Goal: Transaction & Acquisition: Download file/media

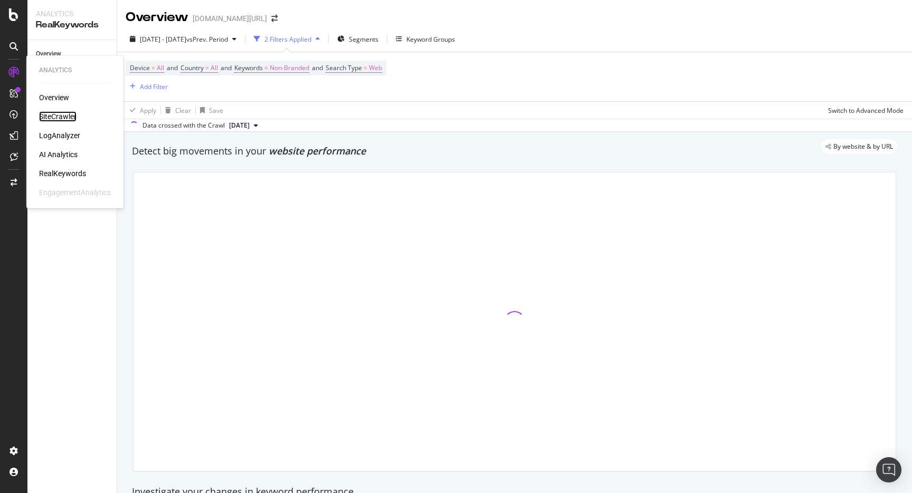
click at [44, 117] on div "SiteCrawler" at bounding box center [57, 116] width 37 height 11
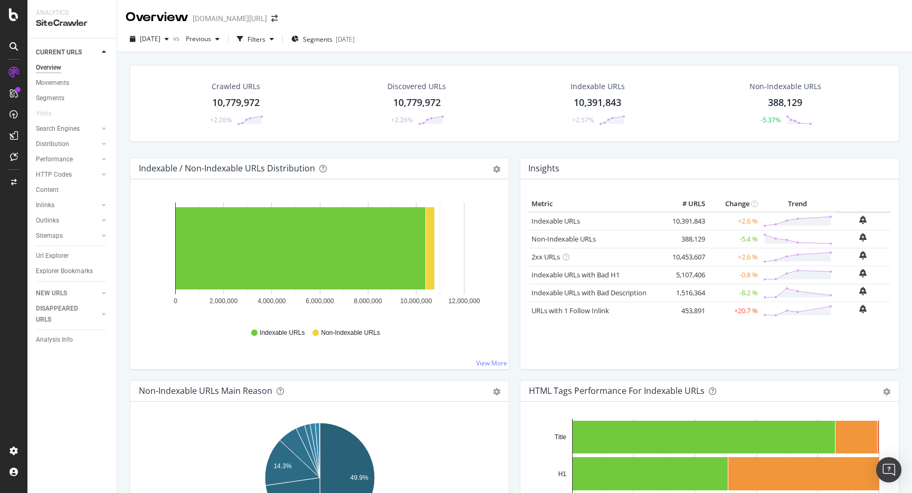
click at [345, 30] on div "2025 Oct. 4th vs Previous Filters Segments 2025-08-28" at bounding box center [514, 39] width 795 height 26
click at [332, 41] on span "Segments" at bounding box center [318, 39] width 30 height 9
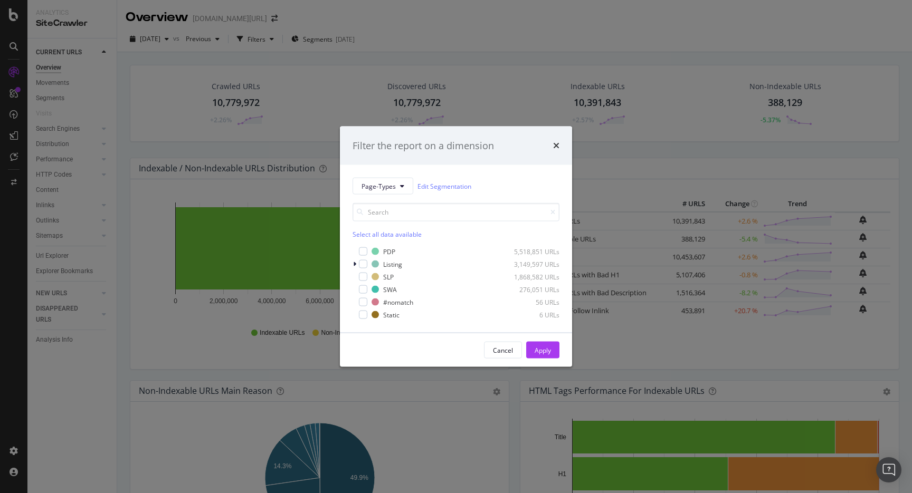
click at [543, 26] on div "Filter the report on a dimension Page-Types Edit Segmentation Select all data a…" at bounding box center [456, 246] width 912 height 493
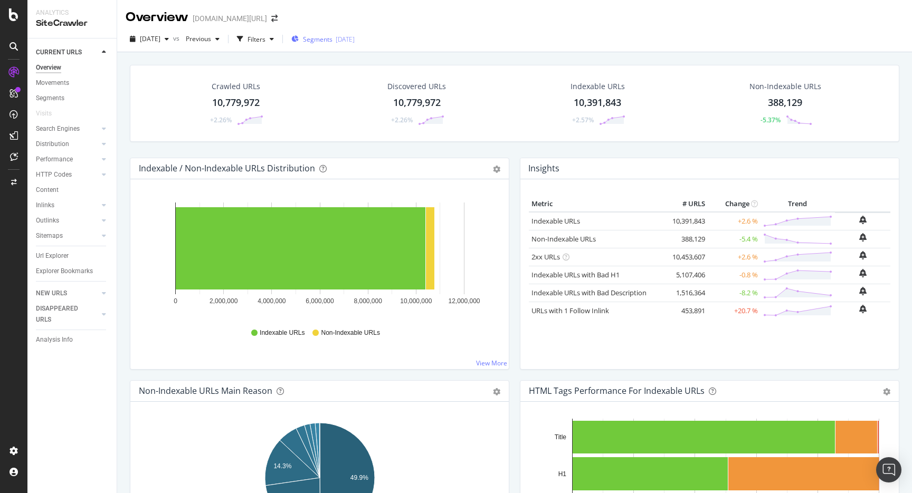
click at [332, 37] on span "Segments" at bounding box center [318, 39] width 30 height 9
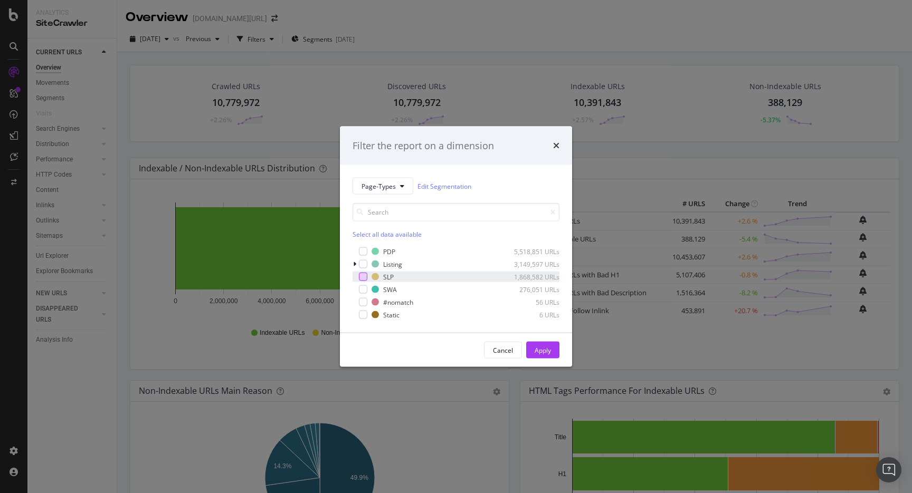
click at [359, 274] on div "modal" at bounding box center [363, 277] width 8 height 8
click at [537, 347] on div "Apply" at bounding box center [542, 350] width 16 height 9
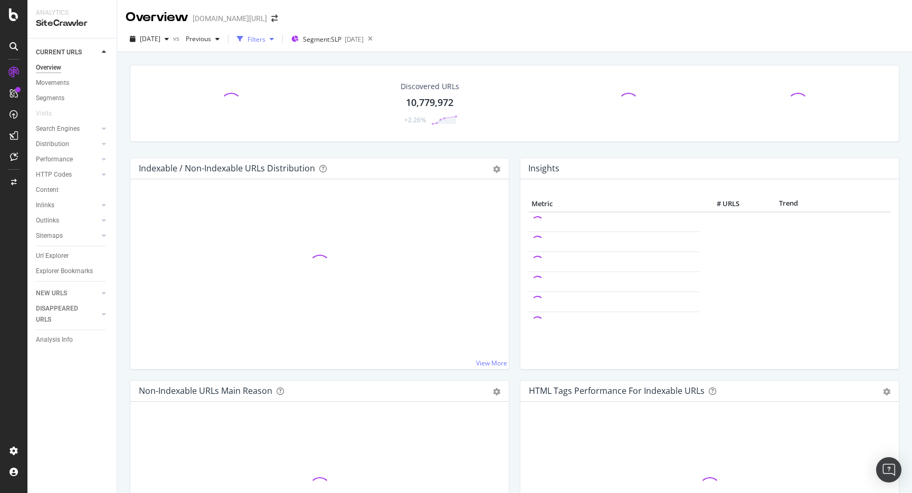
click at [265, 38] on div "Filters" at bounding box center [256, 39] width 18 height 9
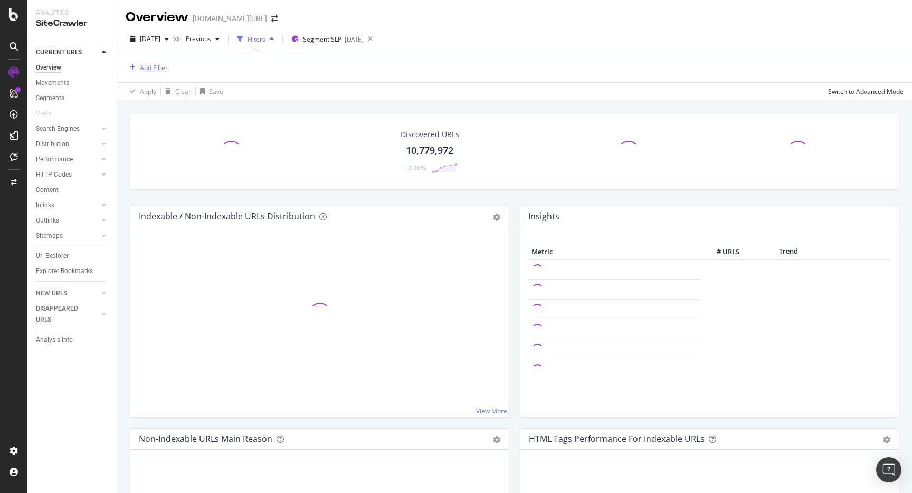
click at [155, 71] on div "Add Filter" at bounding box center [154, 67] width 28 height 9
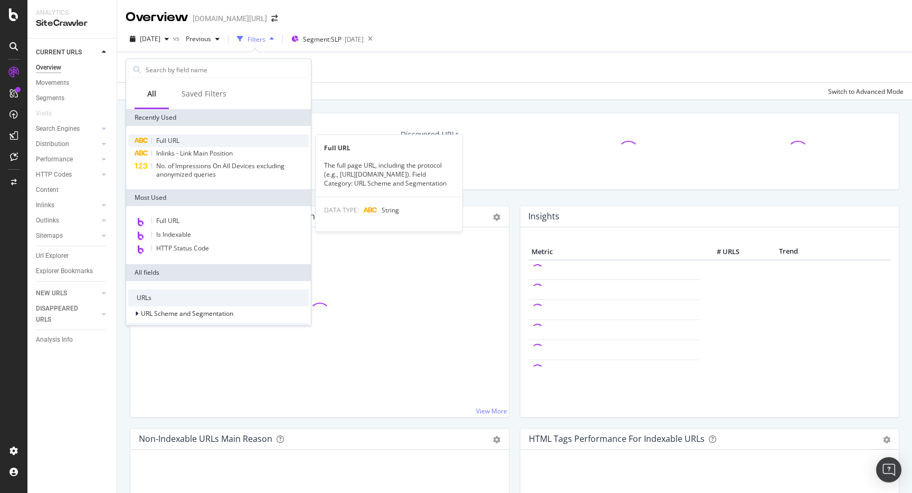
click at [172, 138] on span "Full URL" at bounding box center [167, 140] width 23 height 9
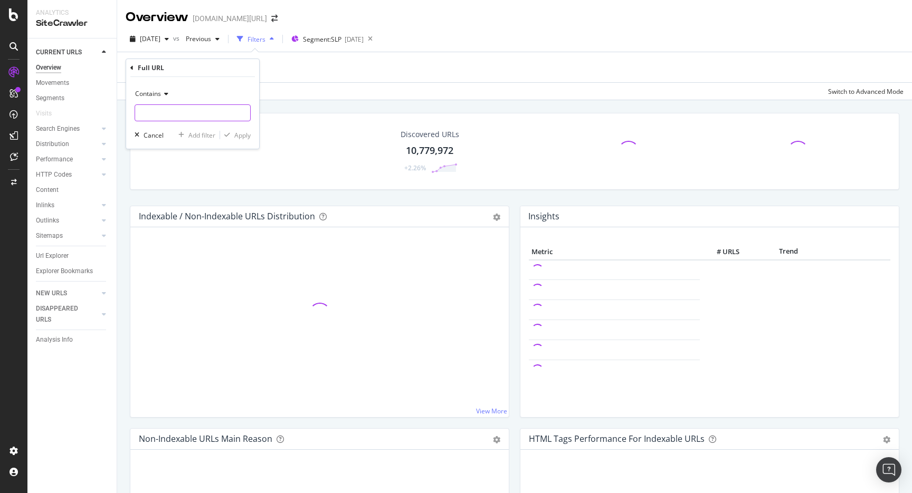
click at [201, 118] on input "text" at bounding box center [192, 112] width 115 height 17
type input "pi="
click at [152, 103] on div "Contains pi=" at bounding box center [193, 103] width 116 height 36
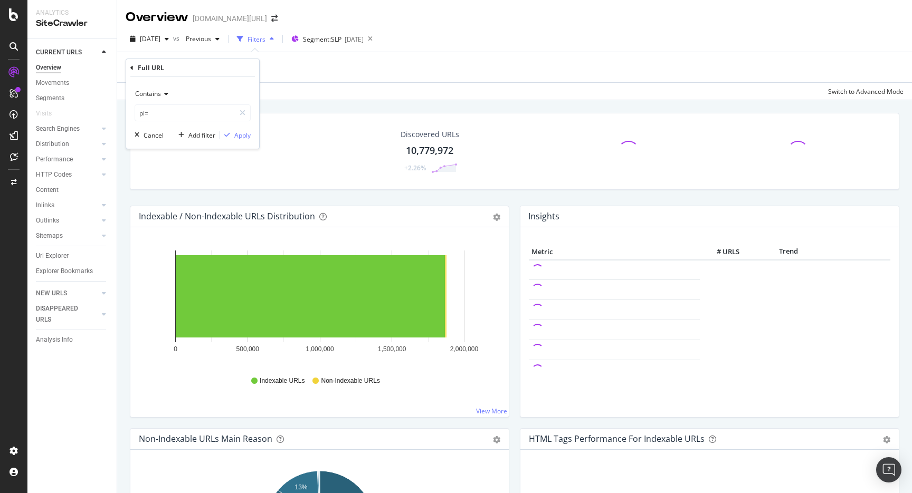
click at [152, 99] on div "Contains" at bounding box center [193, 93] width 116 height 17
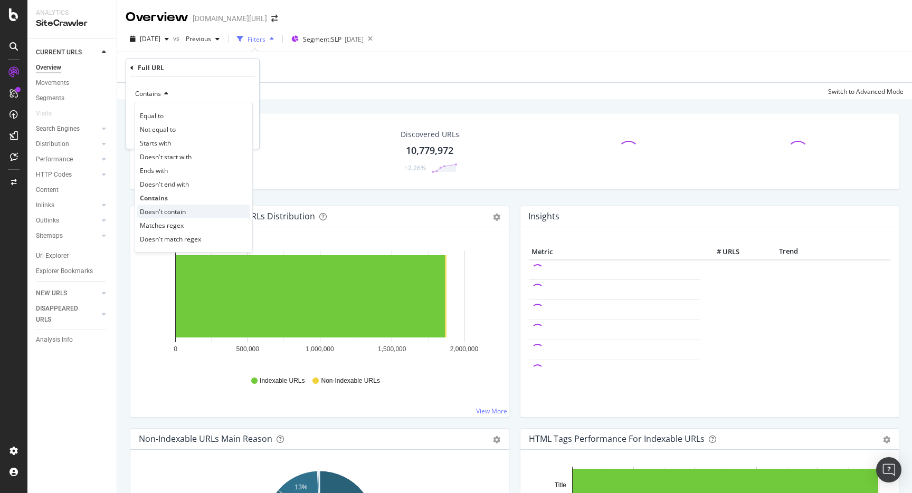
click at [176, 207] on span "Doesn't contain" at bounding box center [163, 211] width 46 height 9
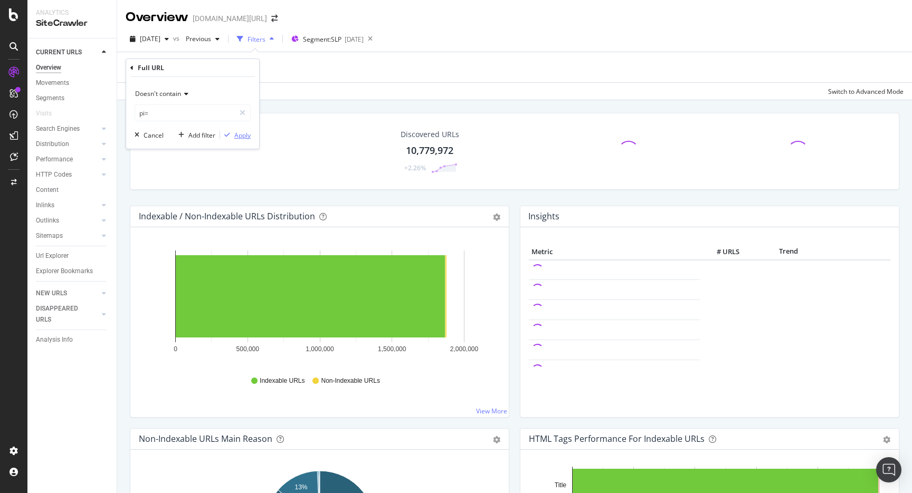
click at [248, 139] on div "Apply" at bounding box center [242, 135] width 16 height 9
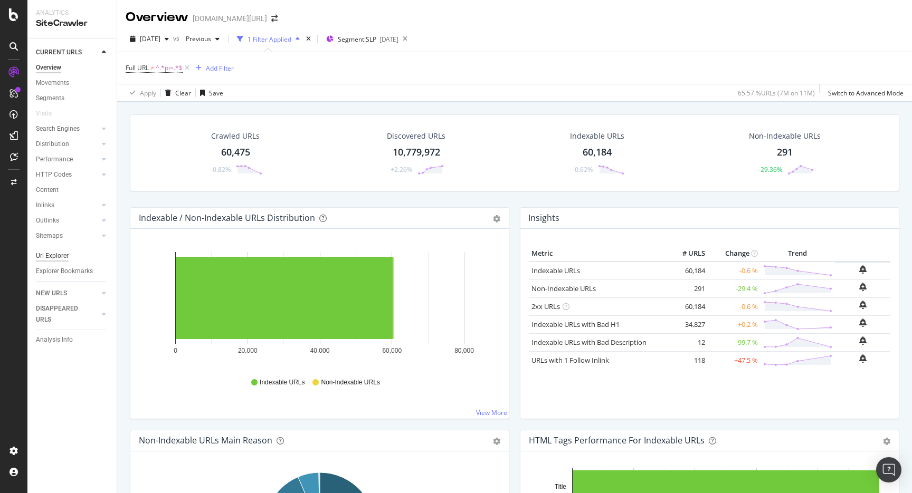
click at [54, 255] on div "Url Explorer" at bounding box center [52, 256] width 33 height 11
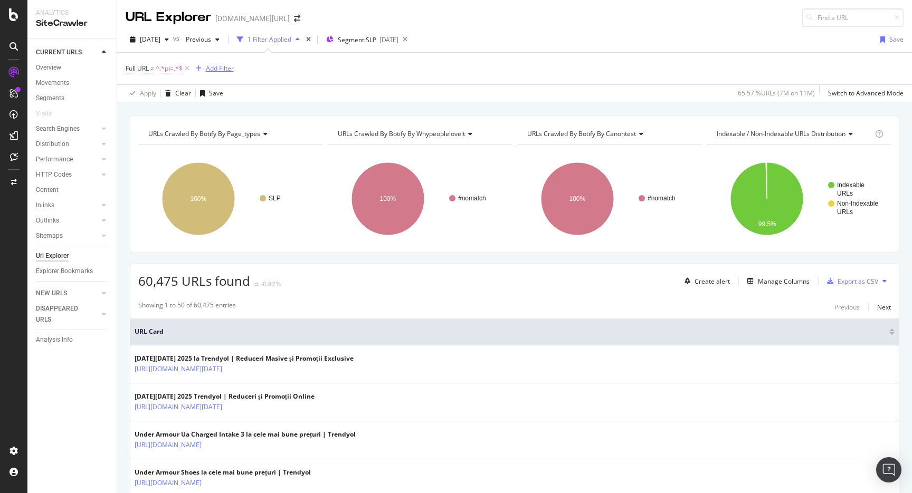
click at [205, 69] on div "button" at bounding box center [199, 68] width 14 height 6
click at [504, 75] on div "Full URL ≠ ^.*pi=.*$ Add Filter" at bounding box center [515, 69] width 778 height 32
click at [463, 130] on span "URLs Crawled By Botify By whypeopleloveit" at bounding box center [401, 133] width 127 height 9
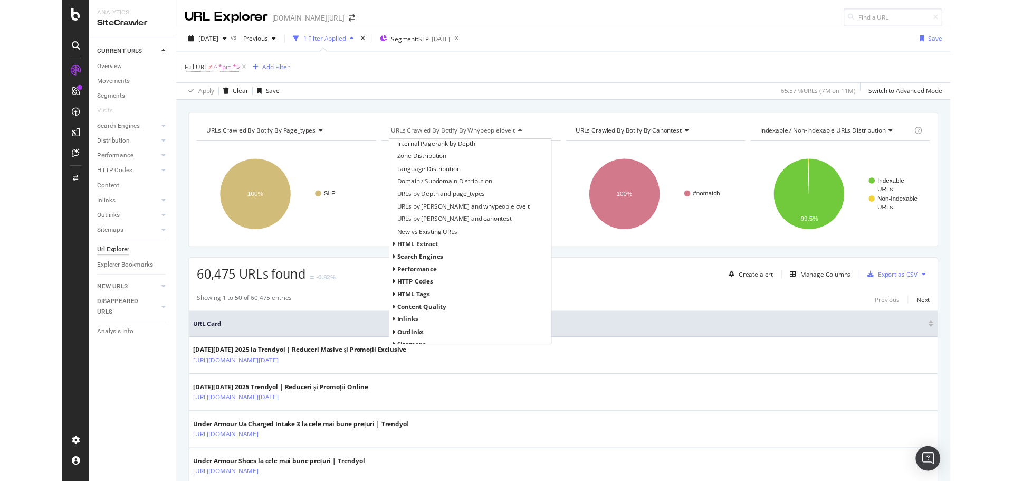
scroll to position [138, 0]
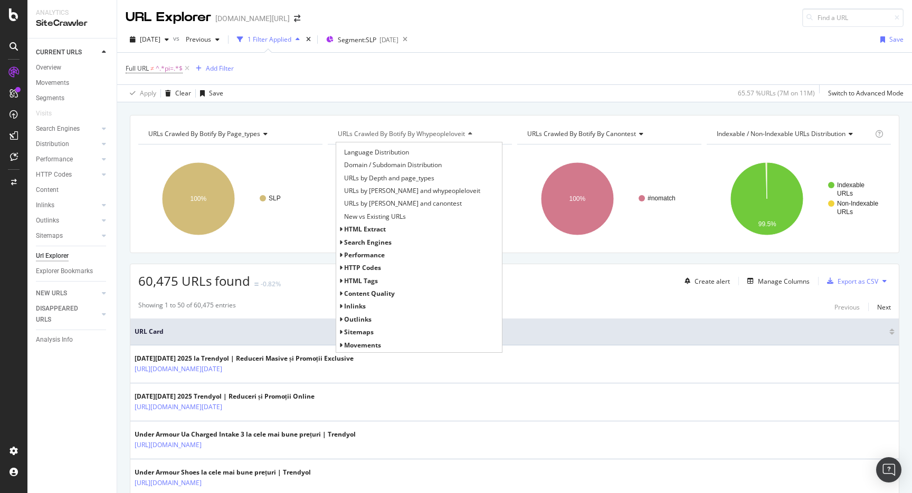
click at [373, 266] on span "HTTP Codes" at bounding box center [362, 267] width 37 height 9
click at [374, 284] on span "HTTP Status Codes Distribution" at bounding box center [390, 281] width 92 height 11
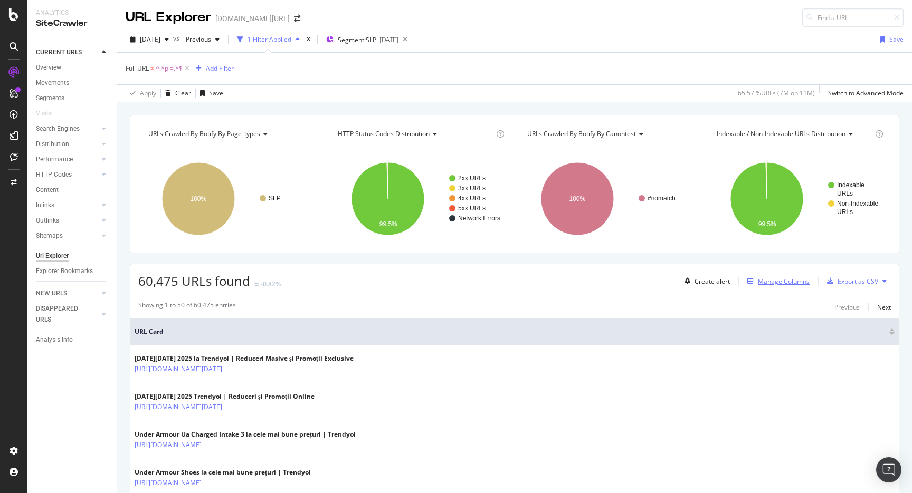
click at [792, 288] on button "Manage Columns" at bounding box center [776, 281] width 66 height 13
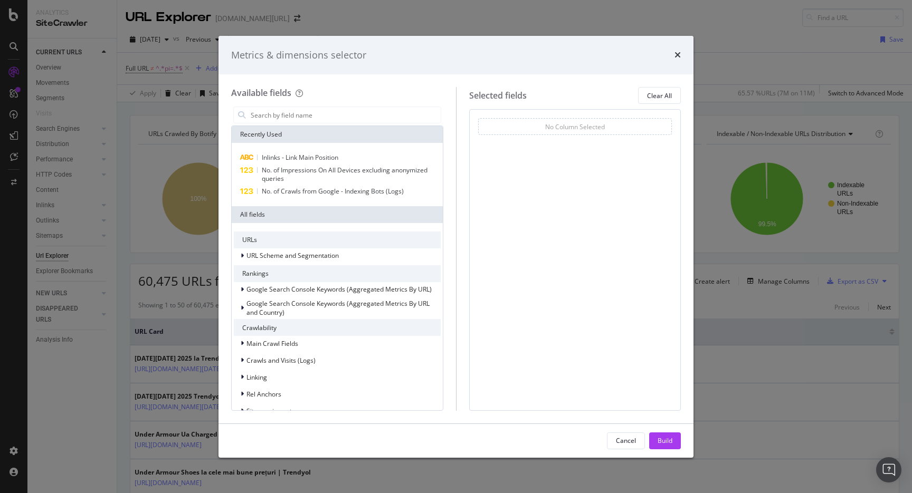
click at [778, 280] on div "Metrics & dimensions selector Available fields Recently Used Inlinks - Link Mai…" at bounding box center [456, 246] width 912 height 493
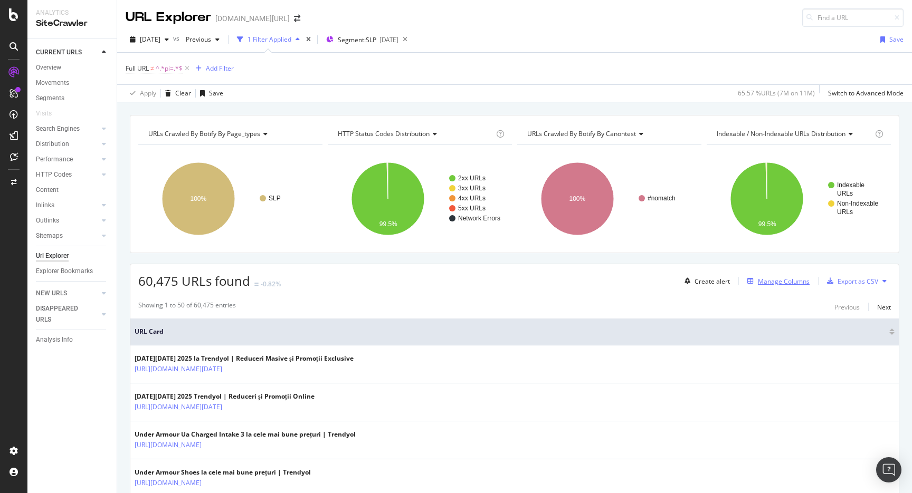
click at [791, 283] on div "Manage Columns" at bounding box center [784, 281] width 52 height 9
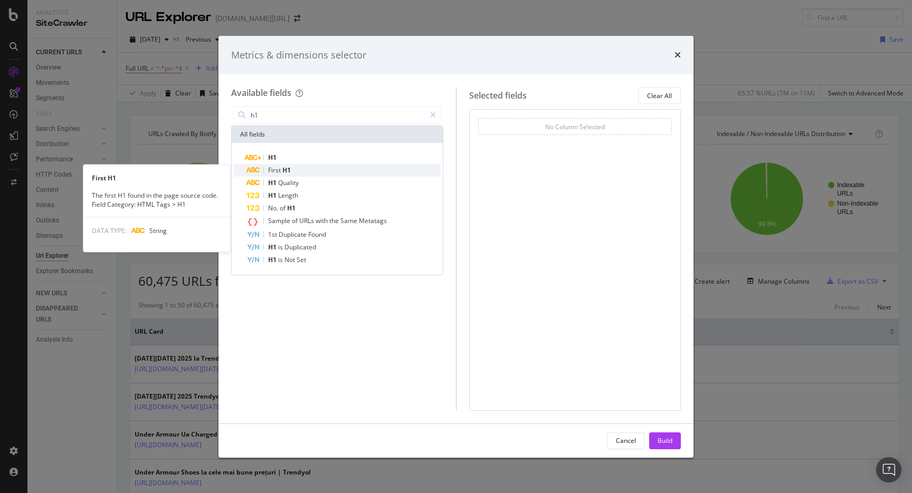
type input "h1"
click at [299, 171] on div "First H1" at bounding box center [343, 170] width 194 height 13
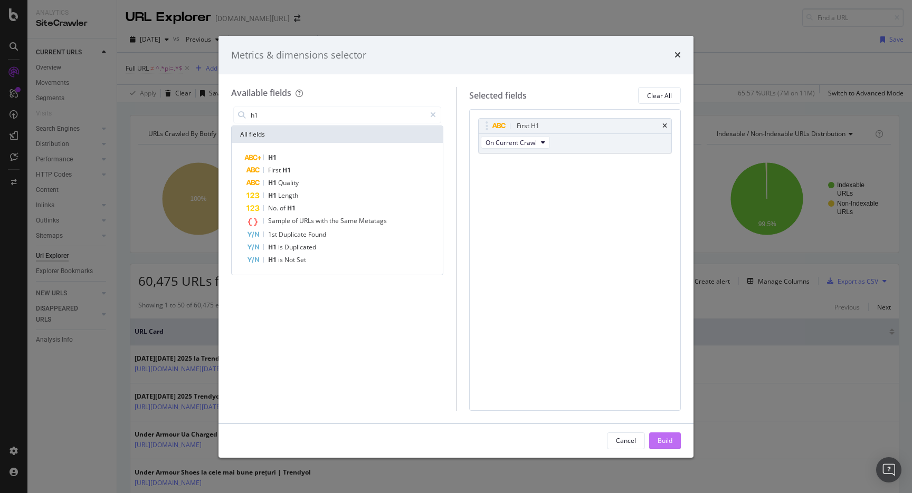
click at [663, 437] on div "Build" at bounding box center [664, 440] width 15 height 9
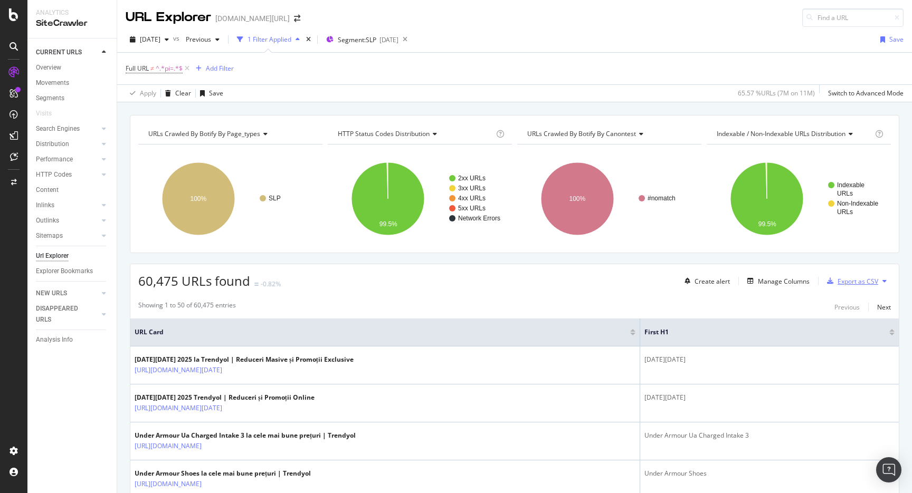
click at [848, 285] on div "Export as CSV" at bounding box center [857, 281] width 41 height 9
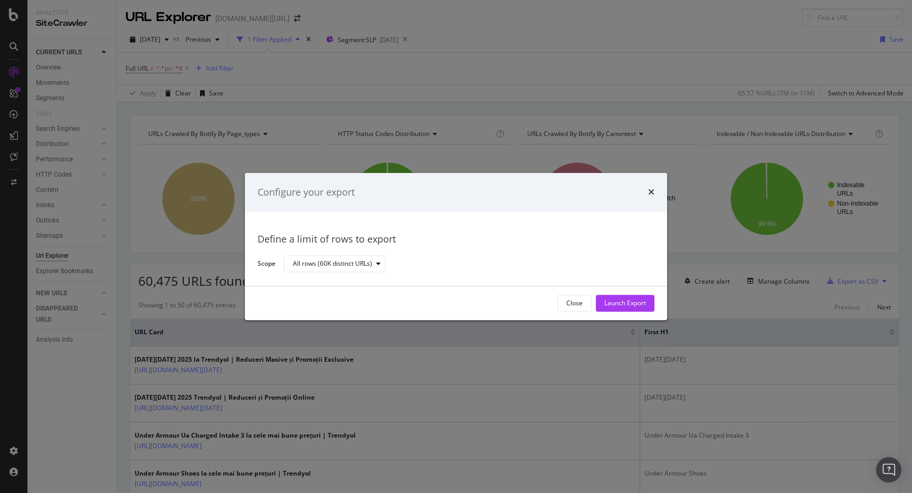
click at [767, 86] on div "Configure your export Define a limit of rows to export Scope All rows (60K dist…" at bounding box center [456, 246] width 912 height 493
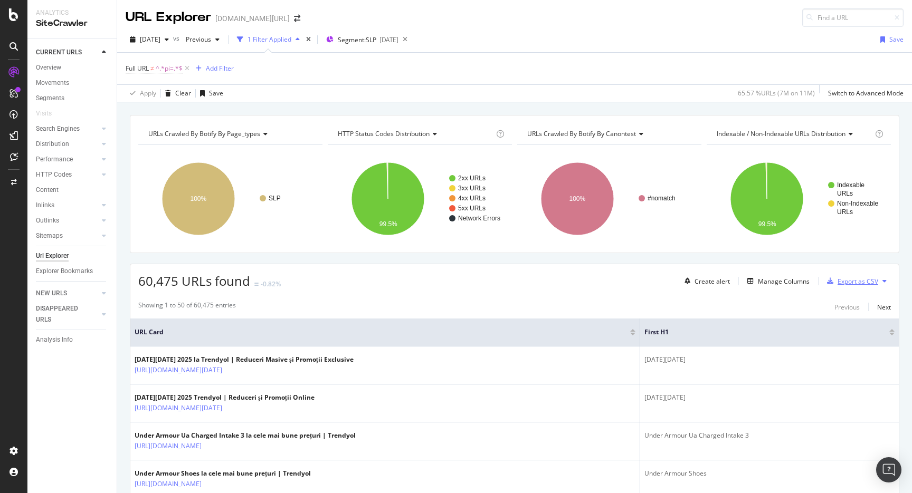
click at [829, 284] on icon "button" at bounding box center [830, 281] width 6 height 6
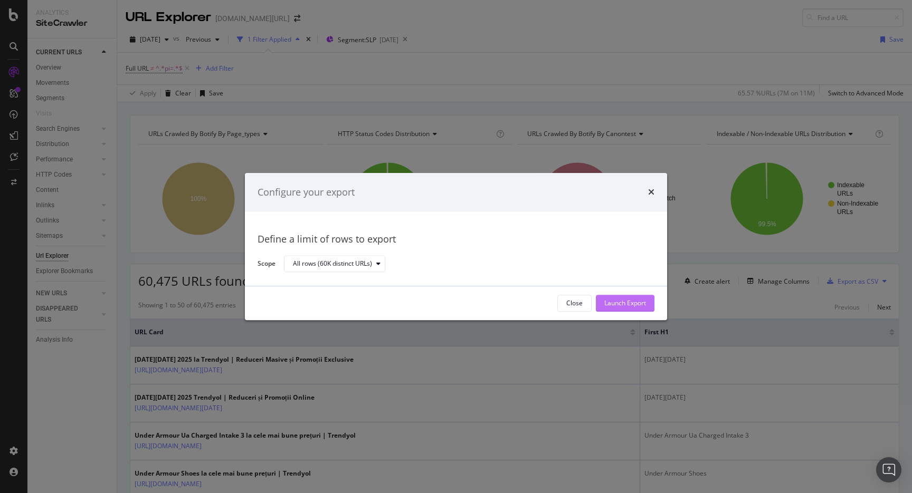
click at [637, 300] on div "Launch Export" at bounding box center [625, 303] width 42 height 9
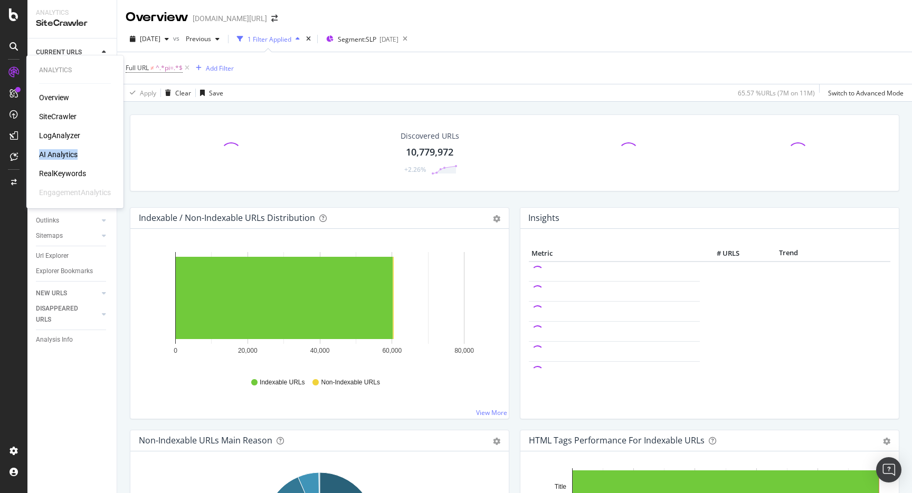
click at [65, 172] on div "RealKeywords" at bounding box center [62, 173] width 47 height 11
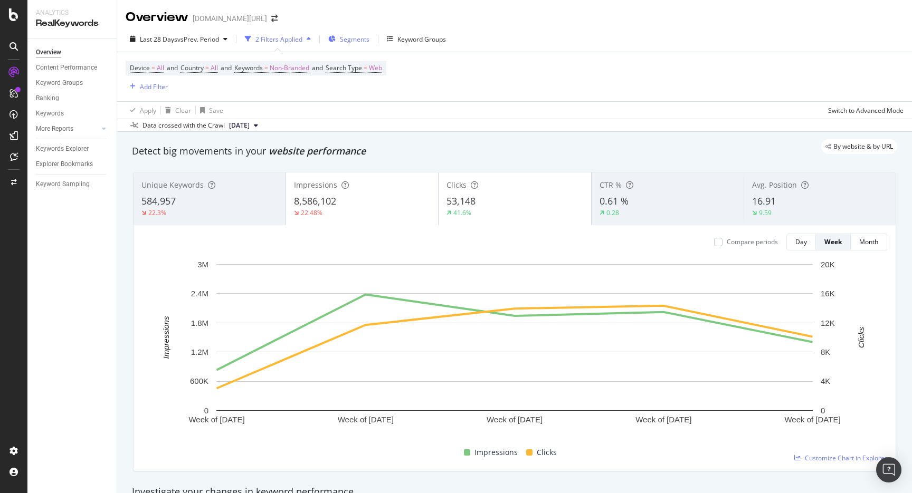
click at [352, 39] on span "Segments" at bounding box center [355, 39] width 30 height 9
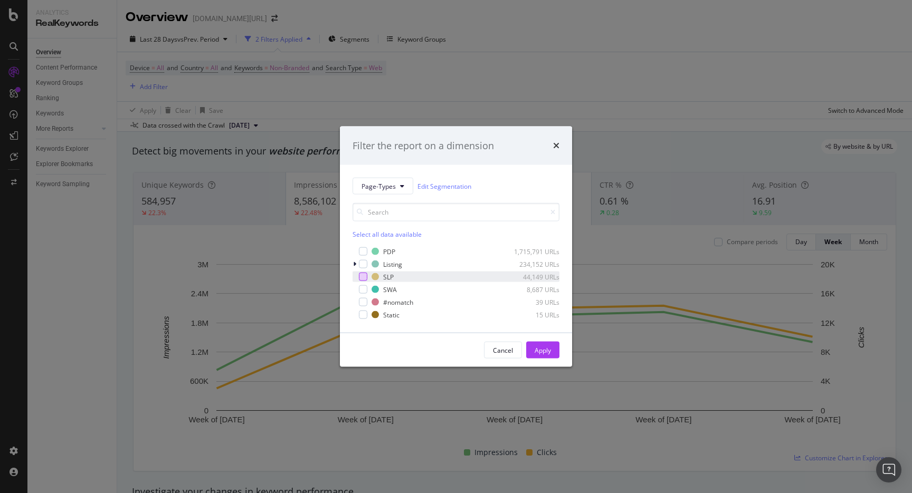
click at [365, 276] on div "modal" at bounding box center [363, 277] width 8 height 8
click at [537, 351] on div "Apply" at bounding box center [542, 350] width 16 height 9
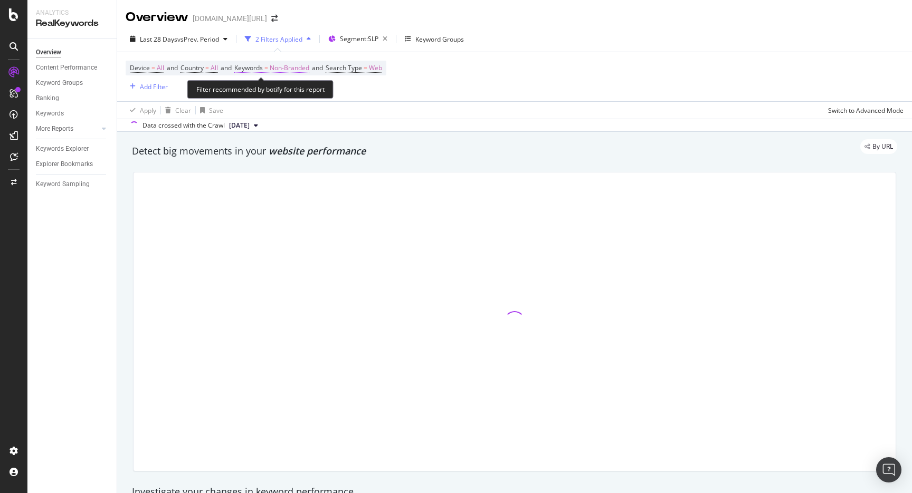
click at [309, 66] on span "Non-Branded" at bounding box center [290, 68] width 40 height 15
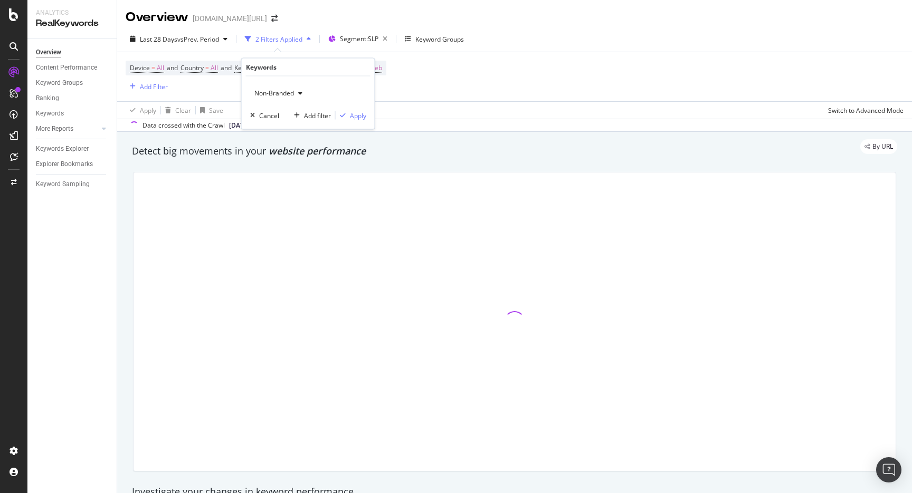
click at [282, 96] on span "Non-Branded" at bounding box center [272, 93] width 44 height 9
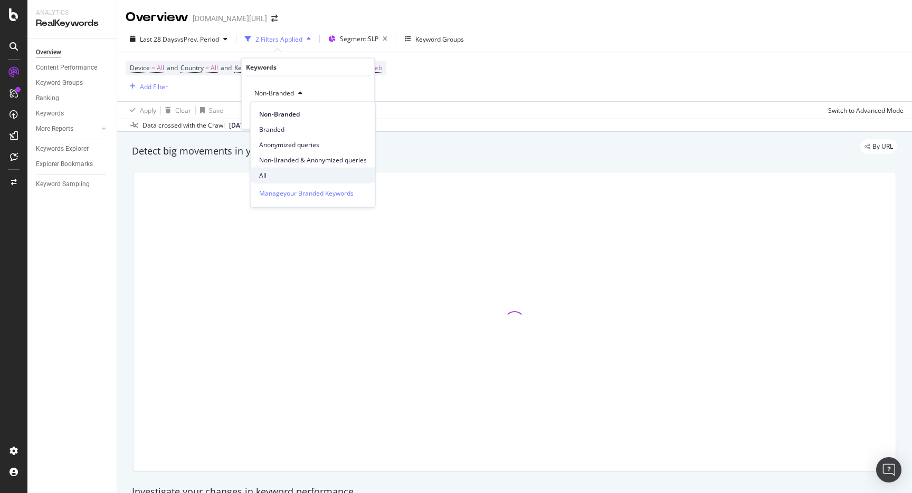
click at [276, 169] on div "All" at bounding box center [313, 175] width 125 height 15
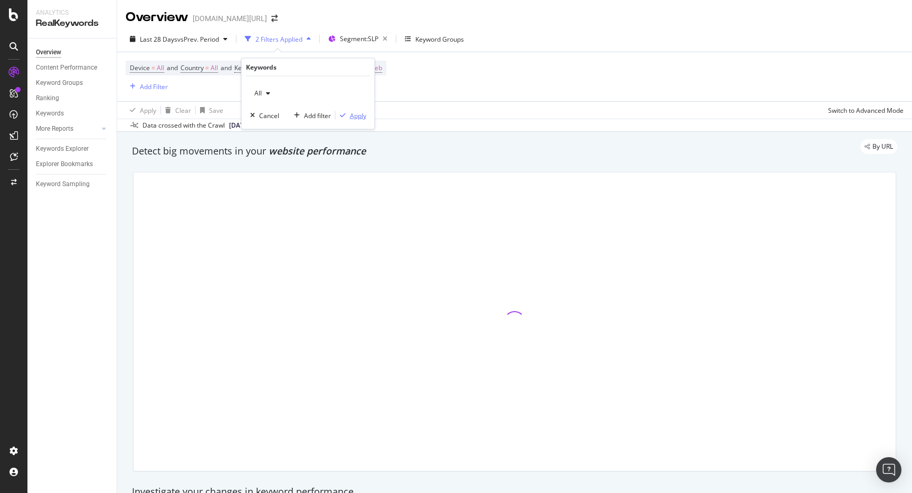
click at [364, 116] on div "Apply" at bounding box center [358, 115] width 16 height 9
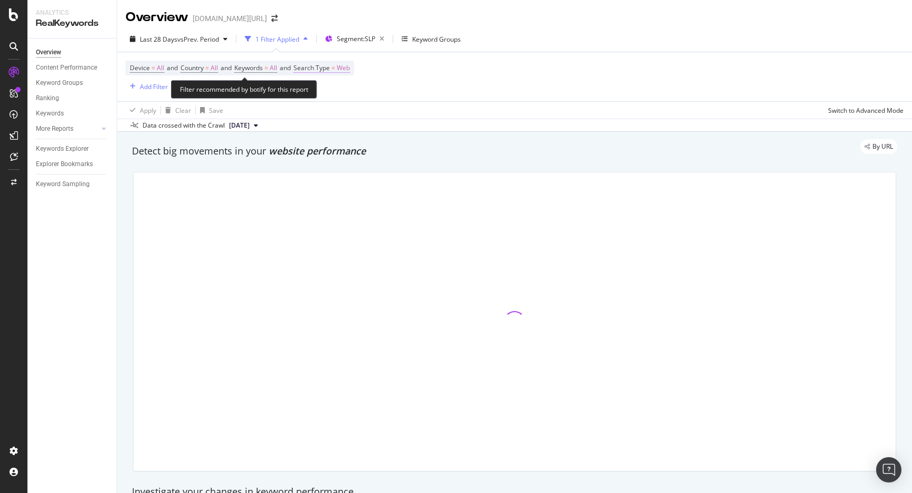
click at [340, 63] on span "Search Type = Web" at bounding box center [321, 67] width 56 height 9
click at [339, 85] on div "Web" at bounding box center [371, 93] width 116 height 17
click at [324, 106] on div "Web Cancel Add filter Apply" at bounding box center [370, 103] width 133 height 53
click at [327, 97] on div "Web" at bounding box center [371, 93] width 116 height 17
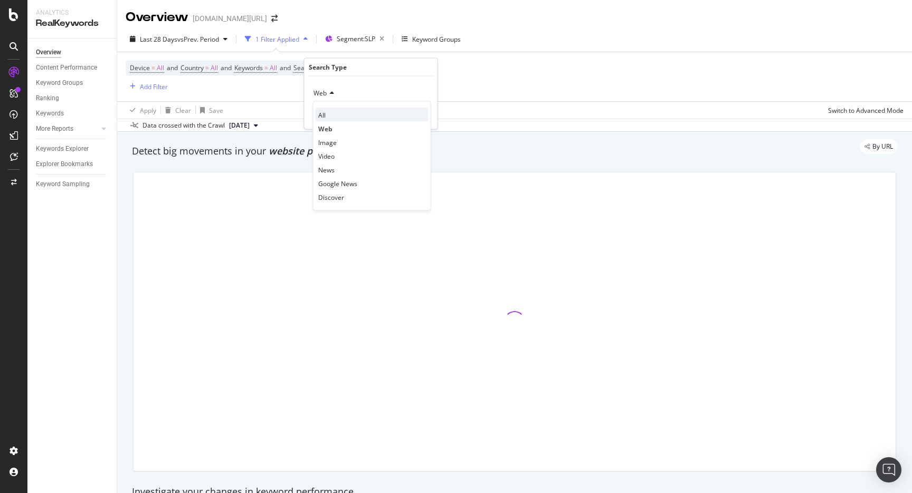
click at [326, 110] on div "All" at bounding box center [372, 115] width 113 height 14
click at [415, 115] on div "Apply" at bounding box center [421, 115] width 16 height 9
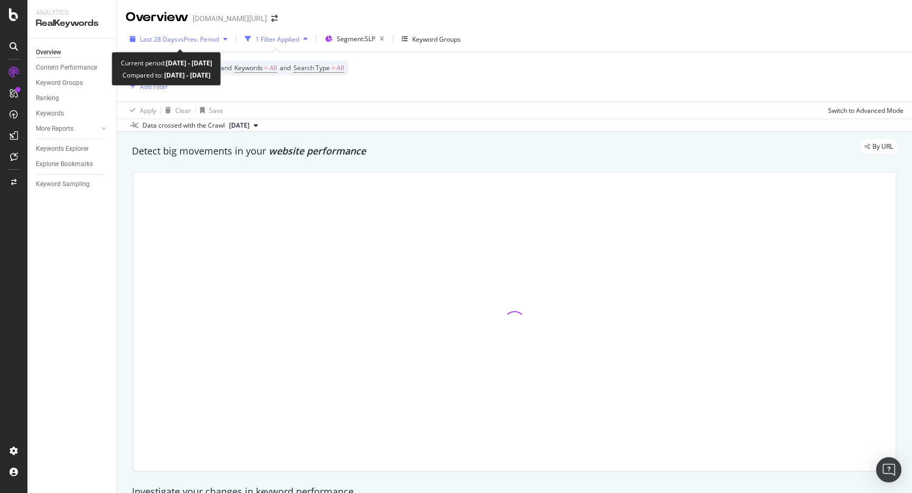
click at [191, 36] on span "vs Prev. Period" at bounding box center [198, 39] width 42 height 9
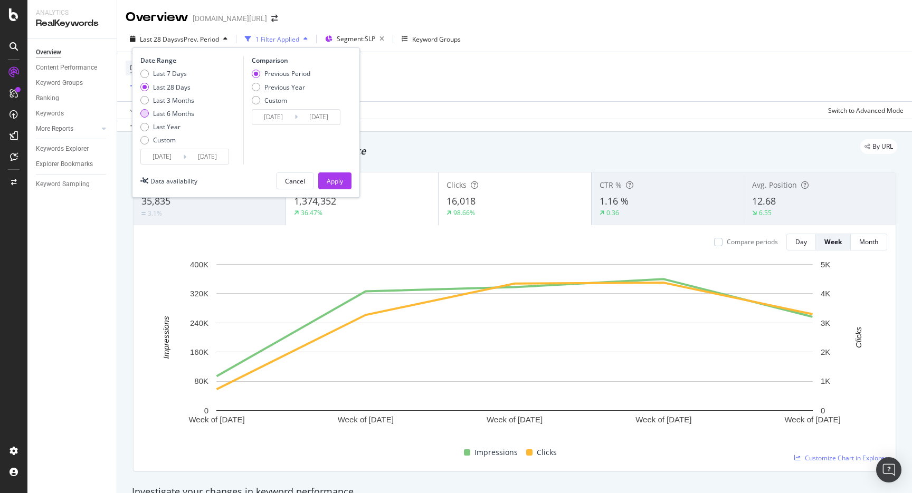
click at [175, 110] on div "Last 6 Months" at bounding box center [173, 113] width 41 height 9
type input "[DATE]"
click at [337, 176] on div "Apply" at bounding box center [335, 181] width 16 height 16
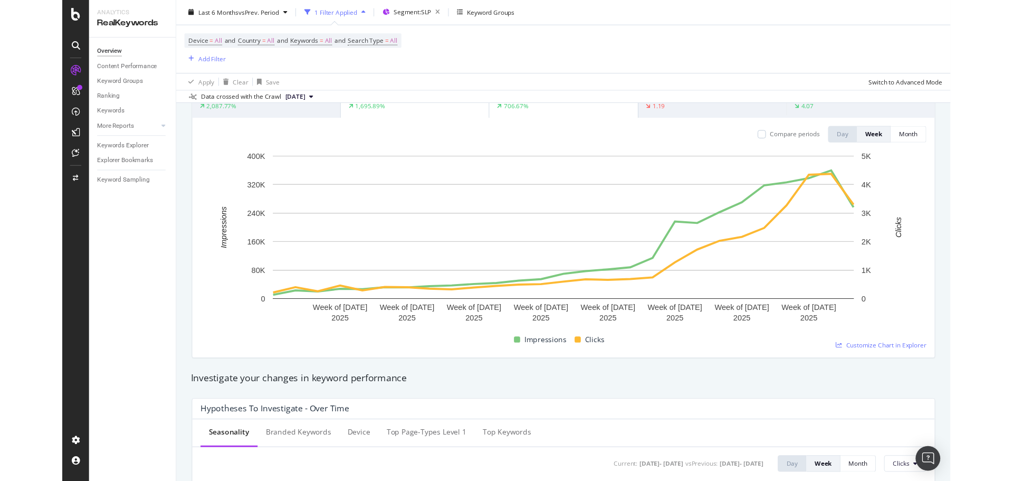
scroll to position [136, 0]
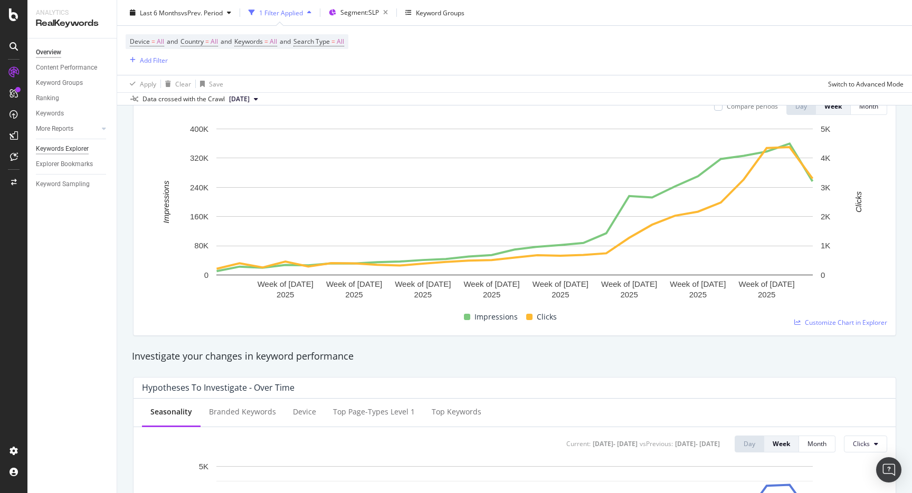
click at [72, 149] on div "Keywords Explorer" at bounding box center [62, 149] width 53 height 11
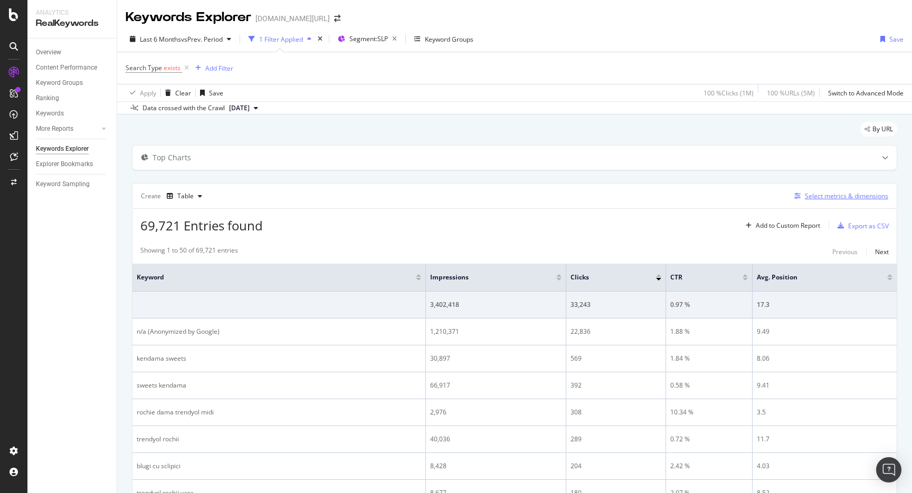
click at [845, 202] on div "Select metrics & dimensions" at bounding box center [839, 196] width 98 height 12
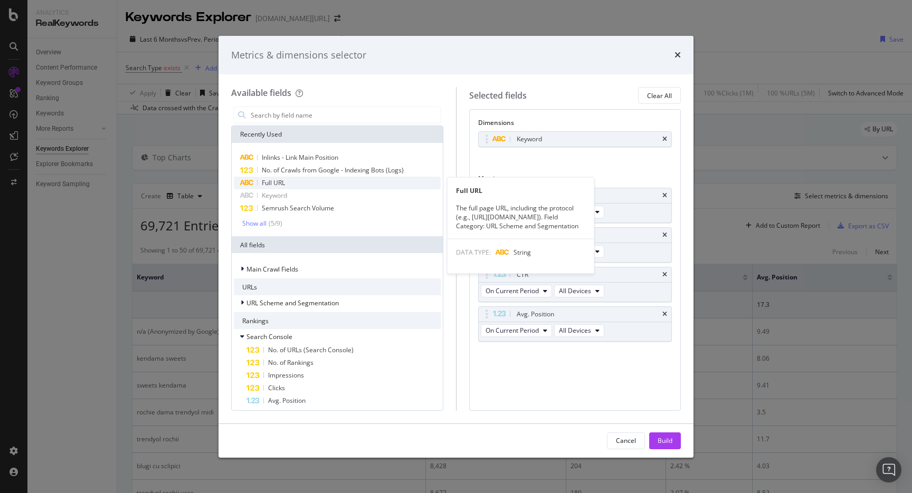
click at [280, 182] on span "Full URL" at bounding box center [273, 182] width 23 height 9
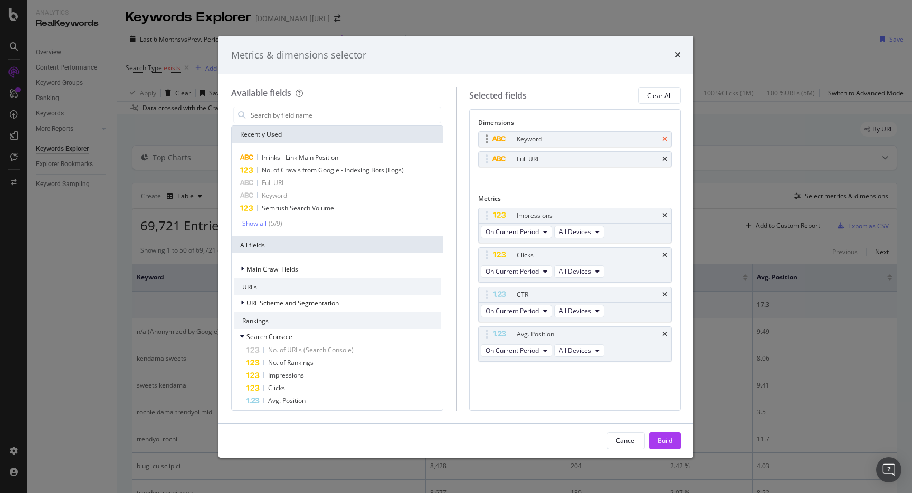
click at [664, 141] on icon "times" at bounding box center [664, 139] width 5 height 6
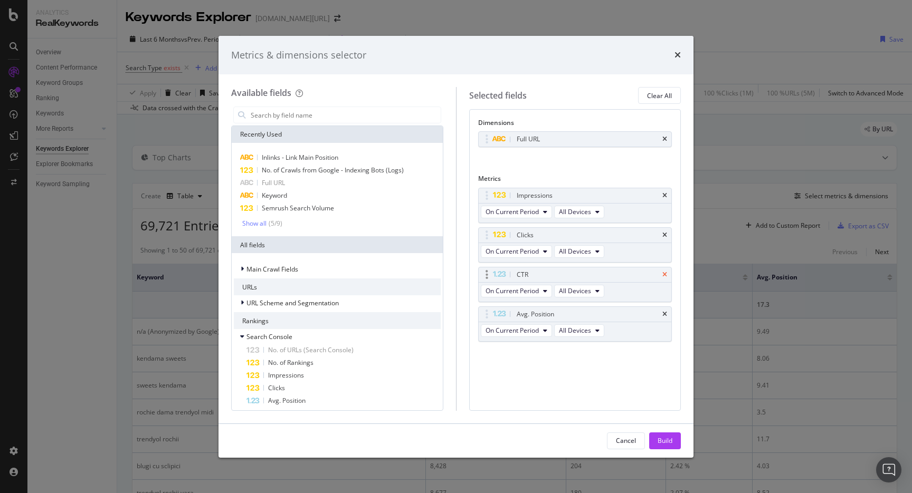
click at [664, 274] on icon "times" at bounding box center [664, 275] width 5 height 6
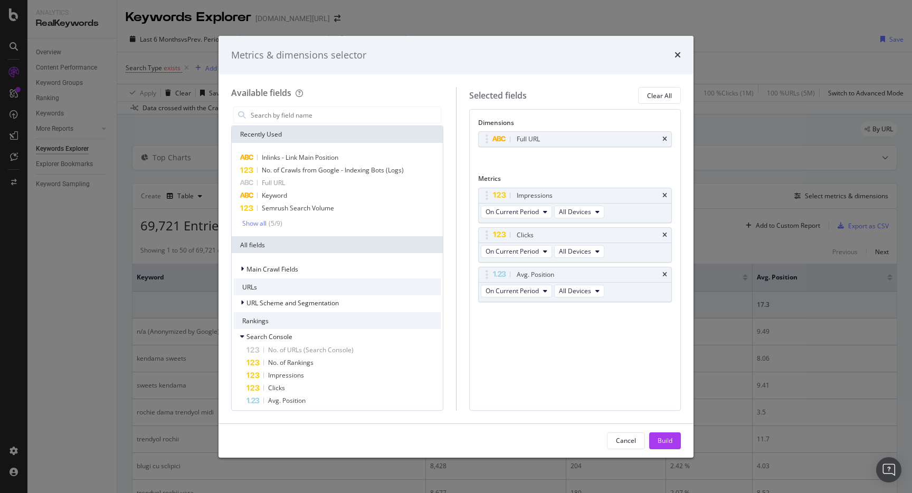
click at [664, 274] on icon "times" at bounding box center [664, 275] width 5 height 6
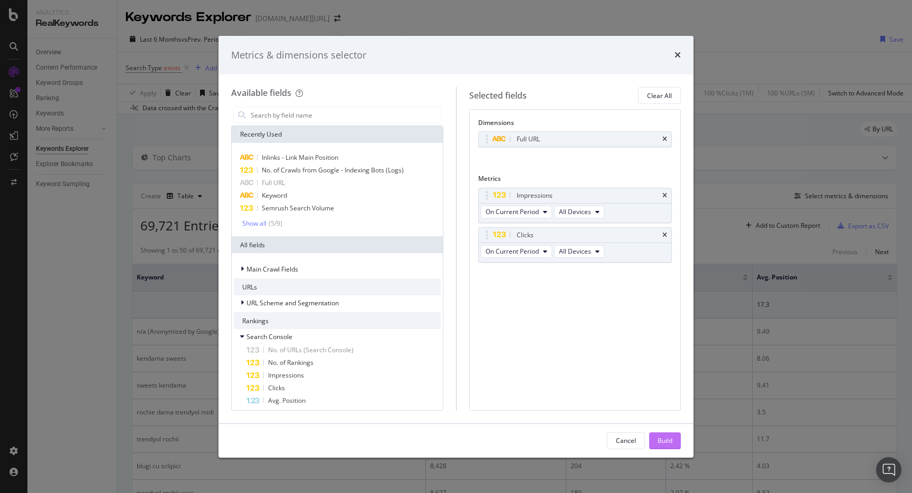
click at [656, 440] on button "Build" at bounding box center [665, 441] width 32 height 17
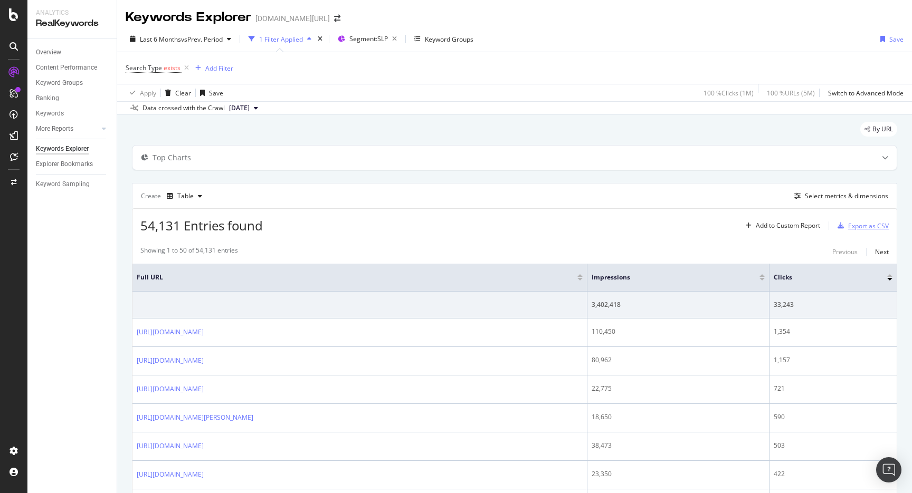
click at [864, 228] on div "Export as CSV" at bounding box center [868, 226] width 41 height 9
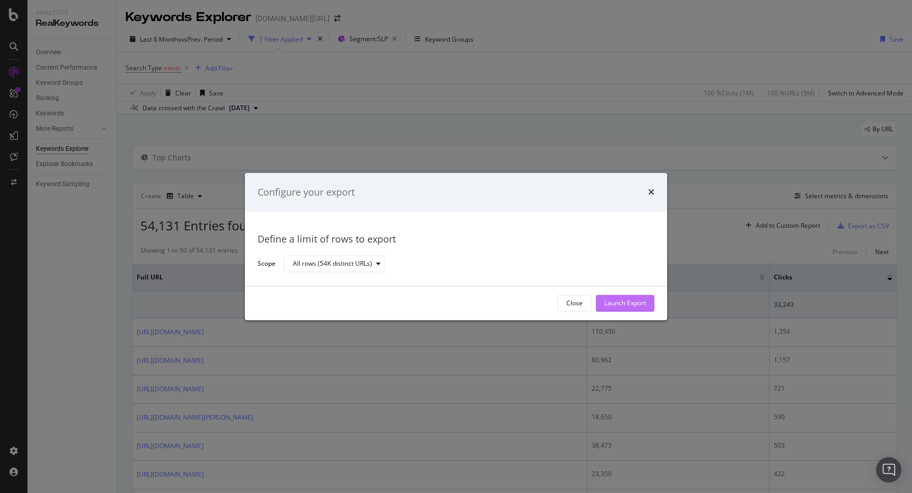
click at [626, 300] on div "Launch Export" at bounding box center [625, 303] width 42 height 9
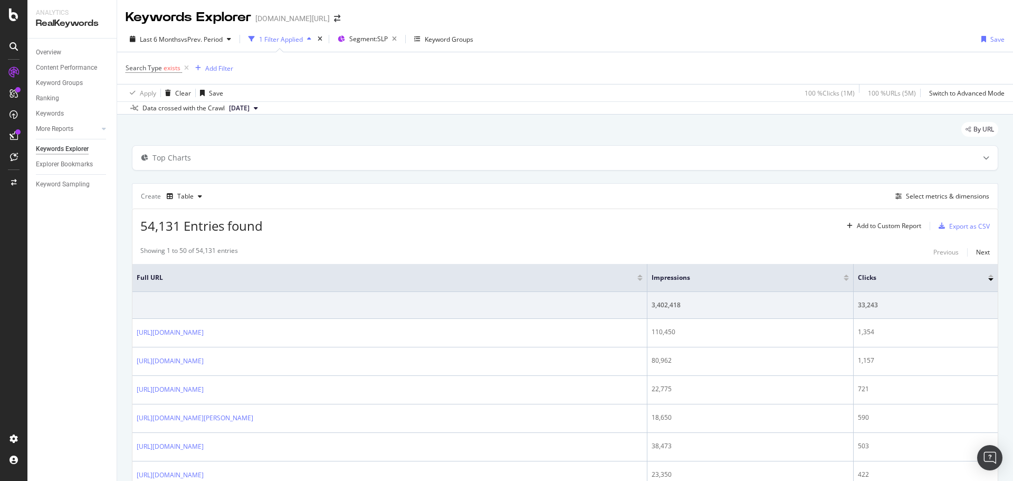
click at [708, 20] on div "Keywords Explorer [DOMAIN_NAME][URL]" at bounding box center [565, 13] width 896 height 26
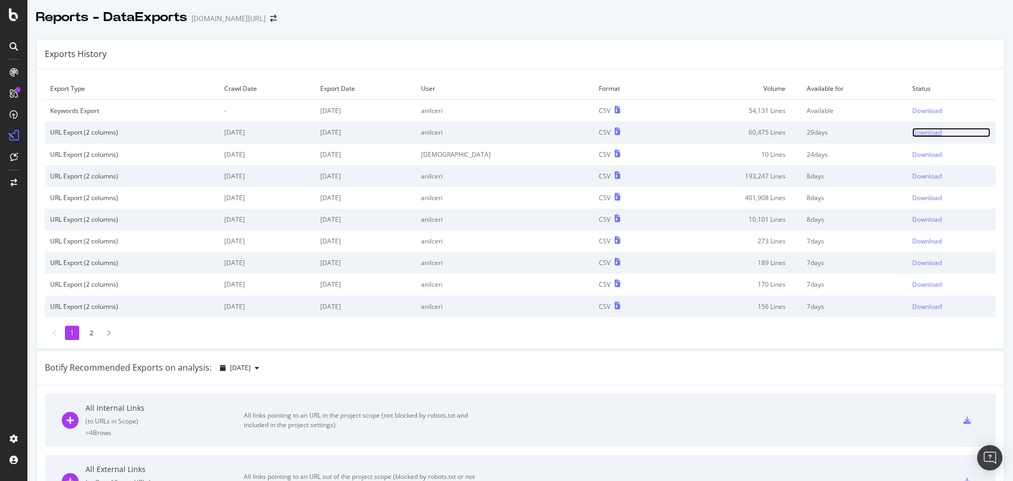
click at [912, 135] on div "Download" at bounding box center [927, 132] width 30 height 9
click at [912, 110] on div "Download" at bounding box center [927, 110] width 30 height 9
click at [659, 18] on div "Reports - DataExports trendyol.com/ro" at bounding box center [520, 13] width 986 height 26
